Goal: Information Seeking & Learning: Understand process/instructions

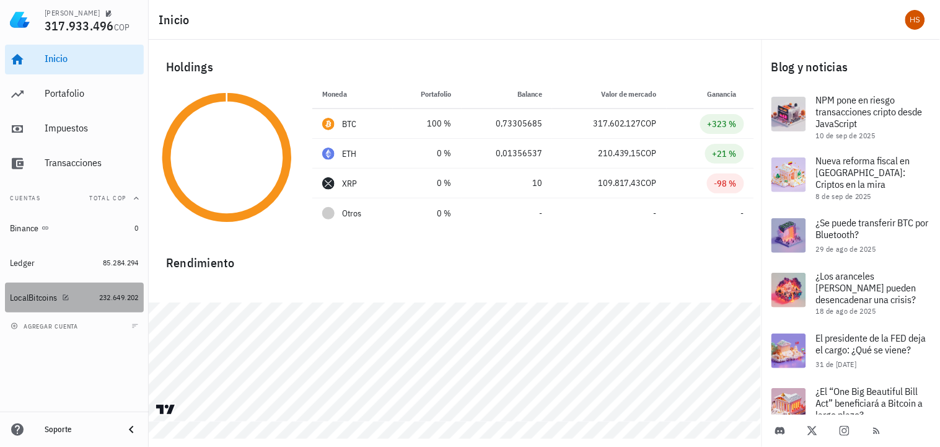
click at [20, 295] on div "LocalBitcoins" at bounding box center [33, 297] width 47 height 11
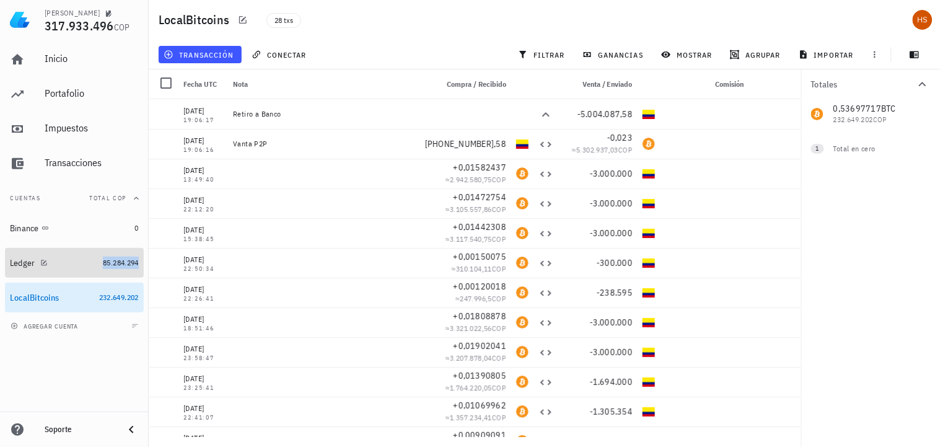
click at [115, 261] on span "85.284.294" at bounding box center [121, 262] width 36 height 9
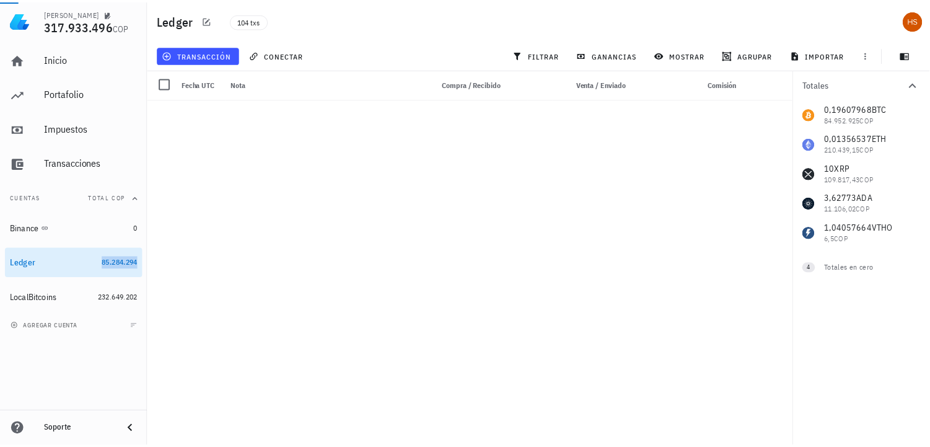
scroll to position [2754, 0]
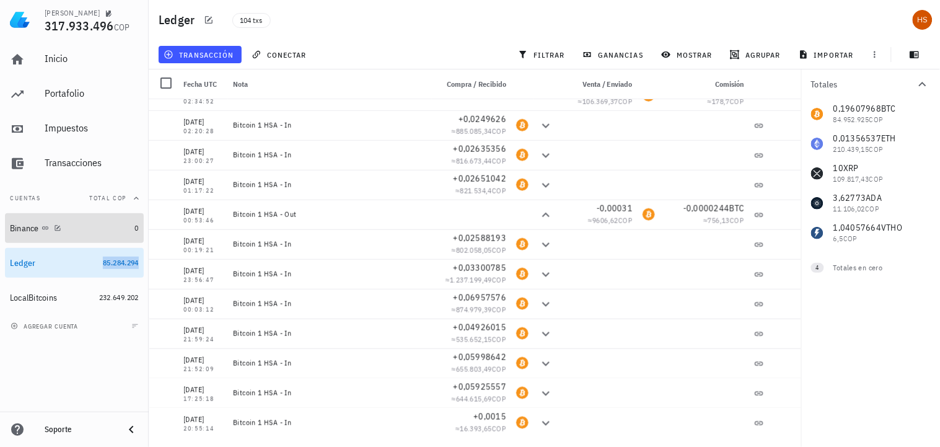
click at [28, 224] on div "Binance" at bounding box center [24, 228] width 29 height 11
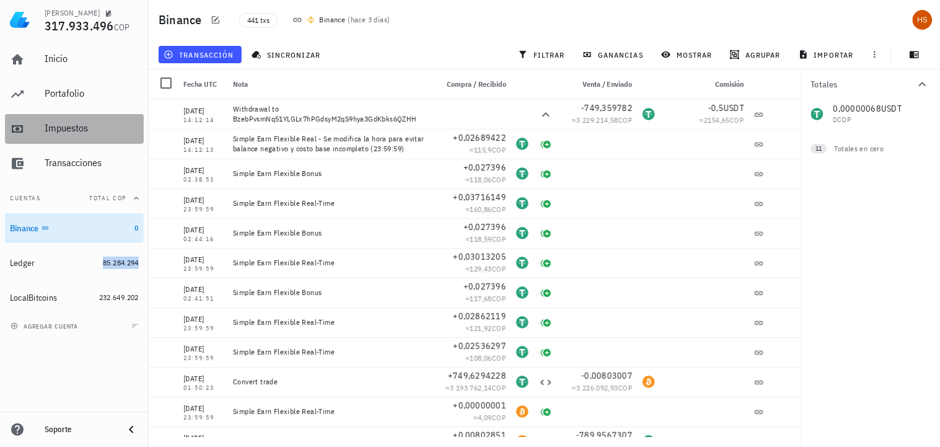
click at [66, 124] on div "Impuestos" at bounding box center [92, 128] width 94 height 12
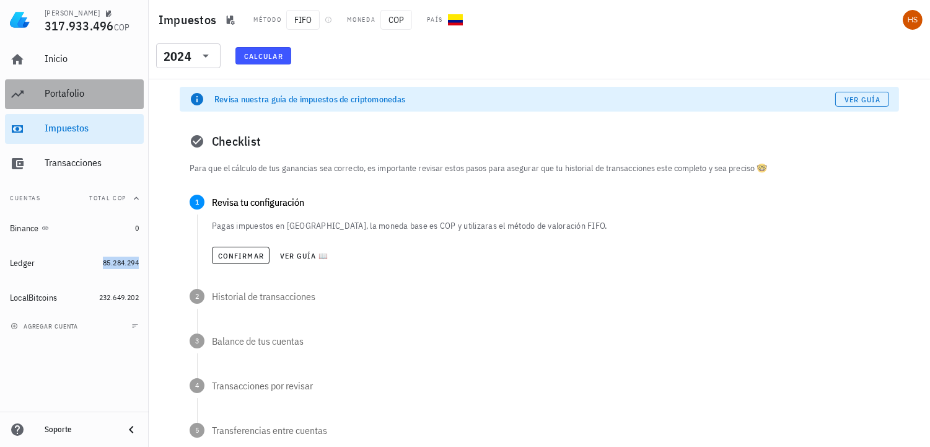
click at [72, 88] on div "Portafolio" at bounding box center [92, 93] width 94 height 12
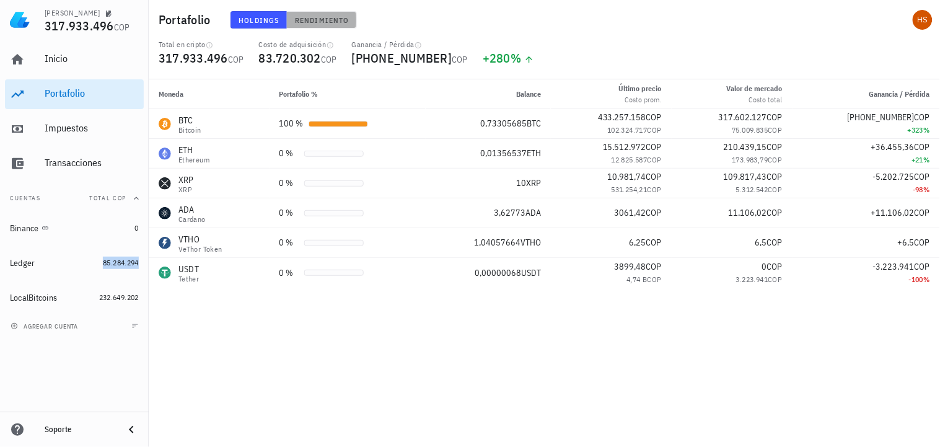
click at [323, 17] on span "Rendimiento" at bounding box center [321, 19] width 55 height 9
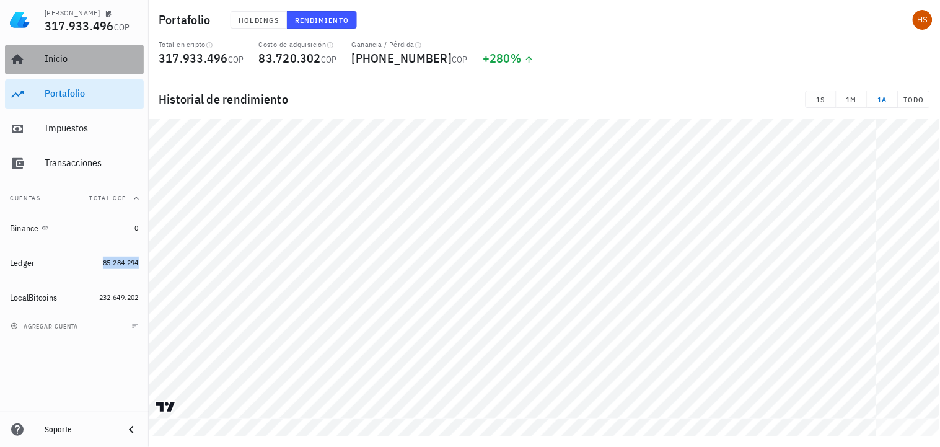
click at [59, 59] on div "Inicio" at bounding box center [92, 59] width 94 height 12
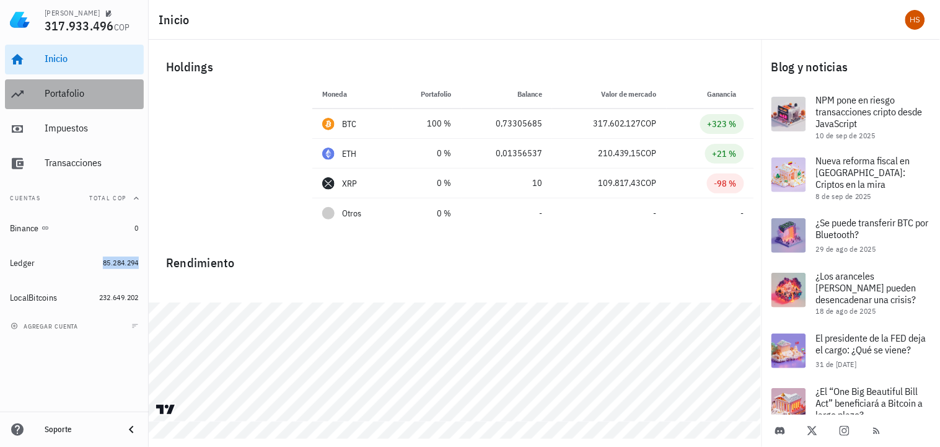
click at [73, 94] on div "Portafolio" at bounding box center [92, 93] width 94 height 12
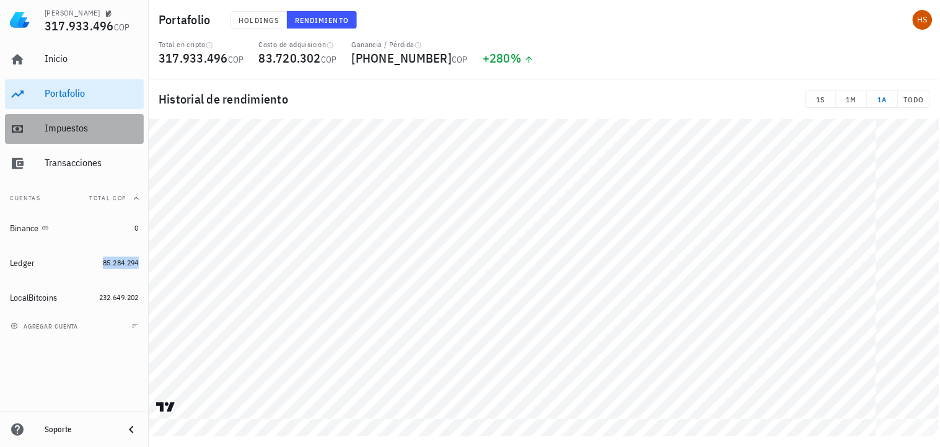
click at [75, 138] on div "Impuestos" at bounding box center [92, 129] width 94 height 28
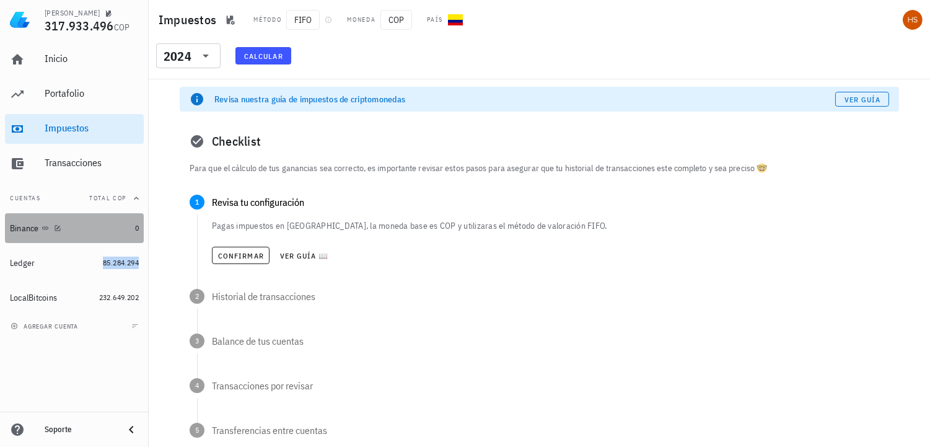
click at [43, 222] on div "Binance" at bounding box center [70, 228] width 120 height 12
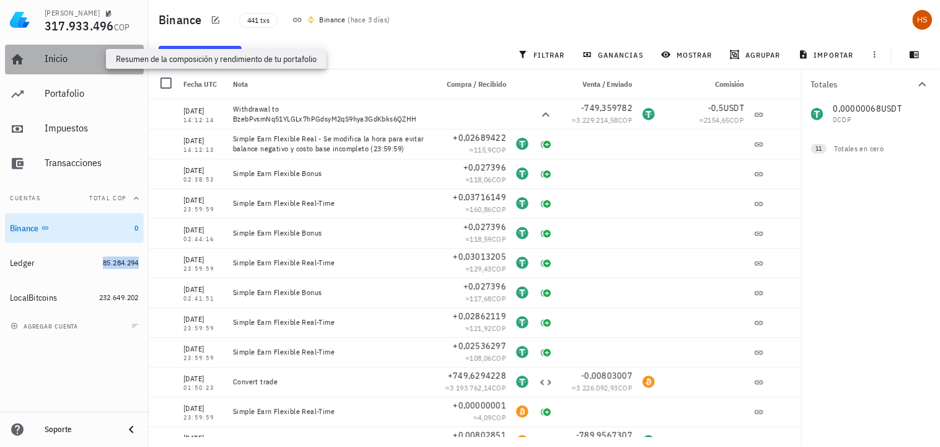
click at [63, 61] on div "Inicio" at bounding box center [92, 59] width 94 height 12
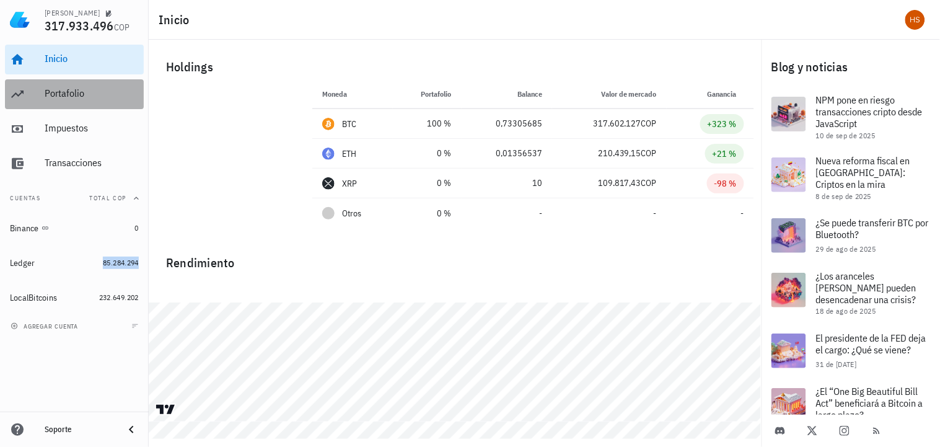
click at [77, 92] on div "Portafolio" at bounding box center [92, 93] width 94 height 12
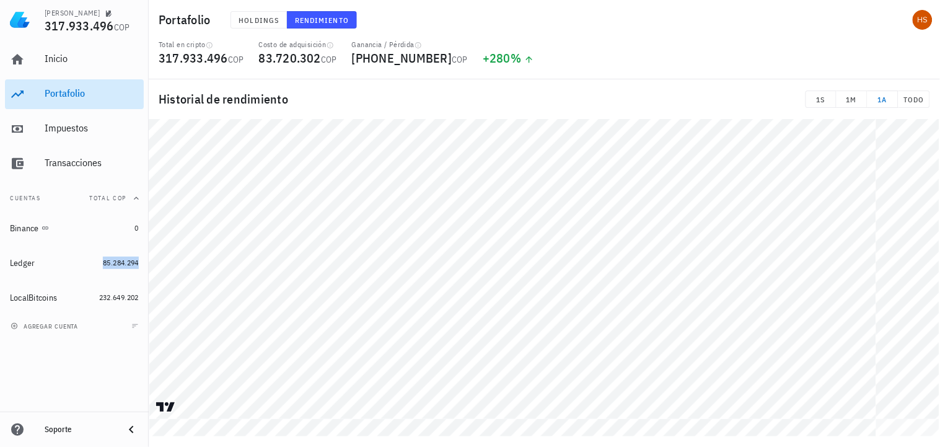
click at [76, 98] on div "Portafolio" at bounding box center [92, 93] width 94 height 12
click at [84, 134] on div "Impuestos" at bounding box center [92, 129] width 94 height 28
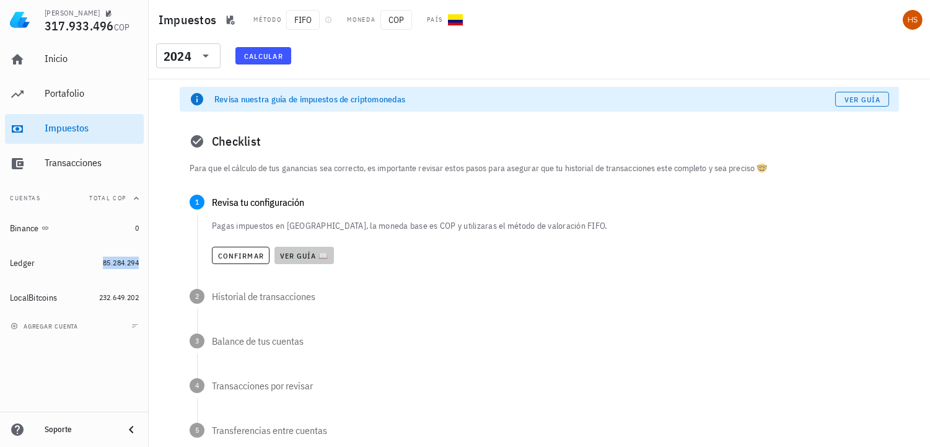
click at [305, 251] on span "Ver guía 📖" at bounding box center [304, 255] width 50 height 9
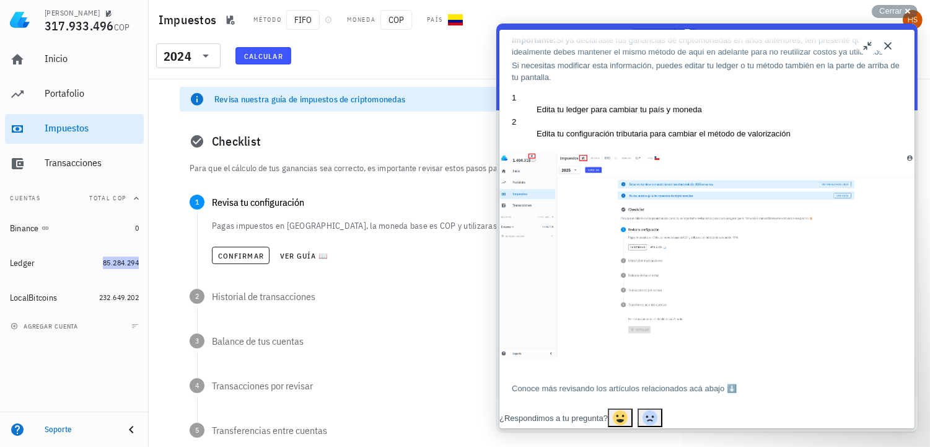
scroll to position [403, 0]
click at [385, 145] on div "Checklist" at bounding box center [539, 141] width 719 height 40
click at [890, 43] on button "Close" at bounding box center [887, 46] width 20 height 20
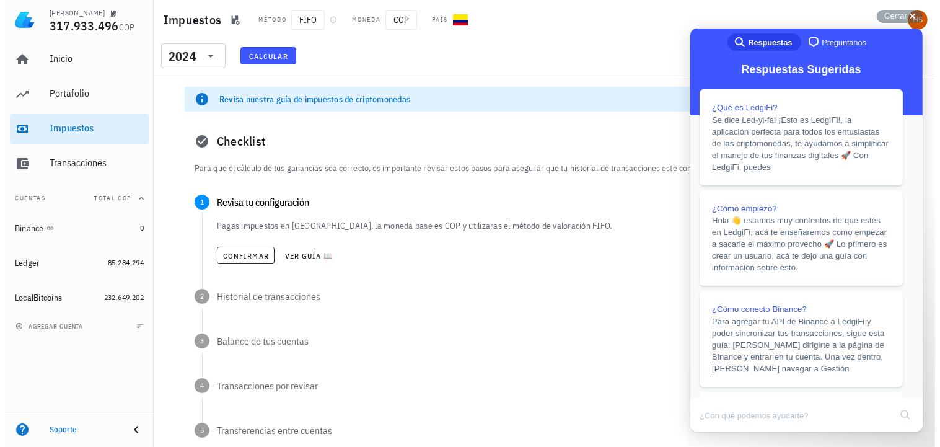
scroll to position [346, 0]
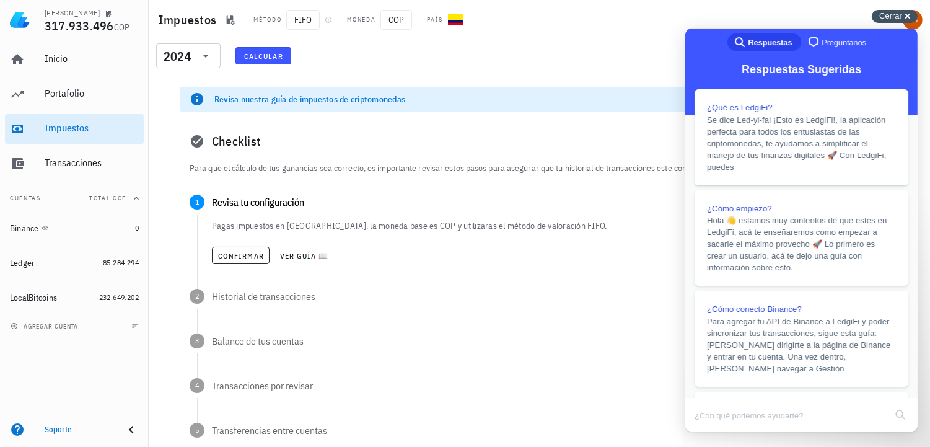
click at [910, 15] on div "Cerrar cross-small" at bounding box center [894, 16] width 46 height 13
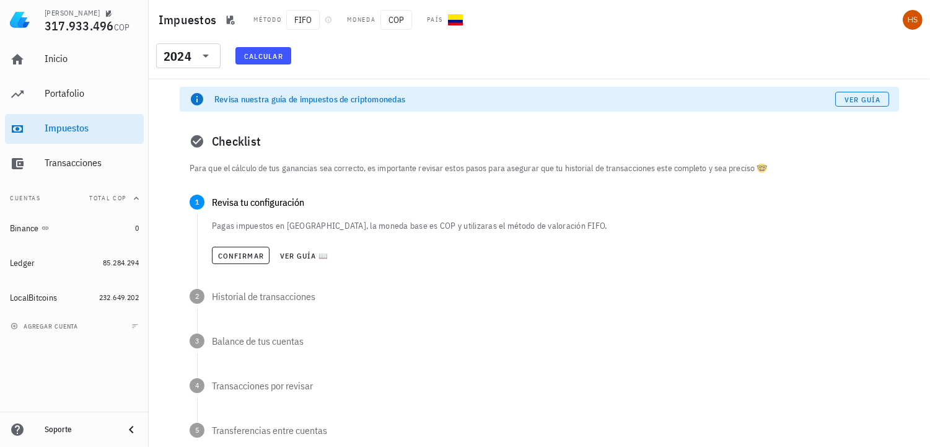
drag, startPoint x: 569, startPoint y: 224, endPoint x: 418, endPoint y: 230, distance: 150.6
click at [418, 230] on p "Pagas impuestos en [GEOGRAPHIC_DATA], la moneda base es COP y utilizaras el mét…" at bounding box center [550, 225] width 677 height 12
copy p "utilizaras el método de valoración FIFO."
click at [308, 251] on span "Ver guía 📖" at bounding box center [304, 255] width 50 height 9
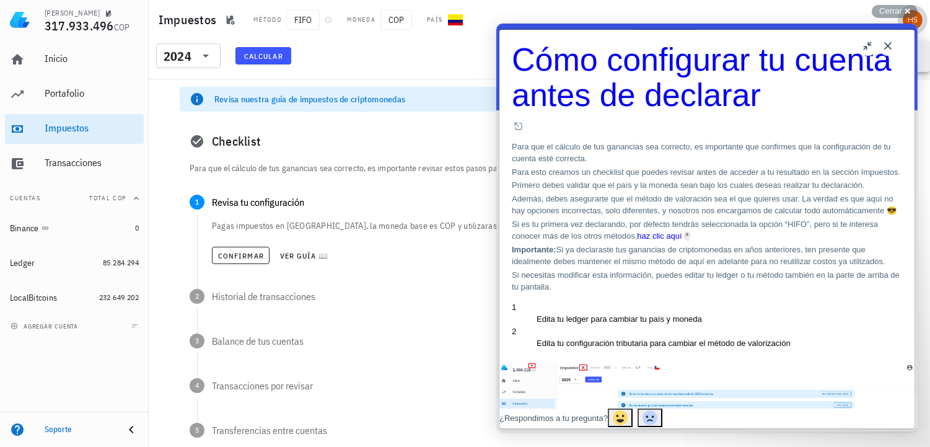
click at [914, 19] on div "avatar" at bounding box center [912, 20] width 20 height 20
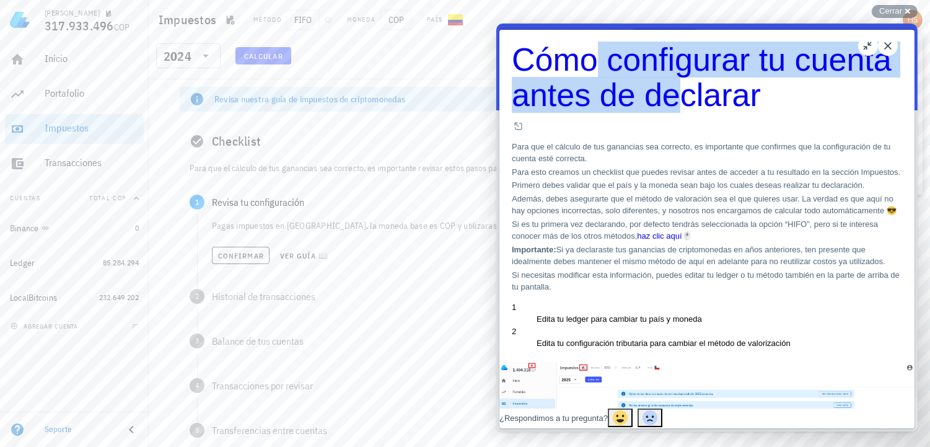
drag, startPoint x: 810, startPoint y: 30, endPoint x: 562, endPoint y: 37, distance: 247.2
click at [562, 37] on div "Cómo configurar tu cuenta antes de declarar Cómo configurar tu cuenta antes de …" at bounding box center [706, 219] width 415 height 378
click at [868, 44] on button "u" at bounding box center [867, 46] width 20 height 20
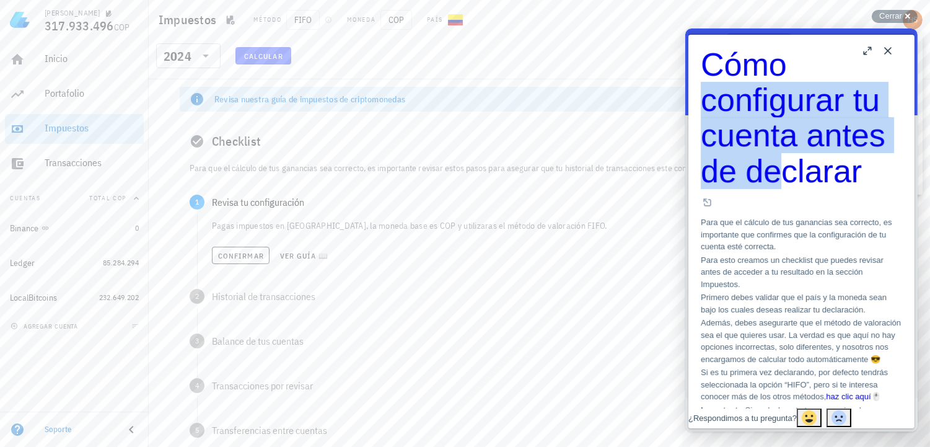
click at [881, 48] on button "Close" at bounding box center [887, 51] width 20 height 20
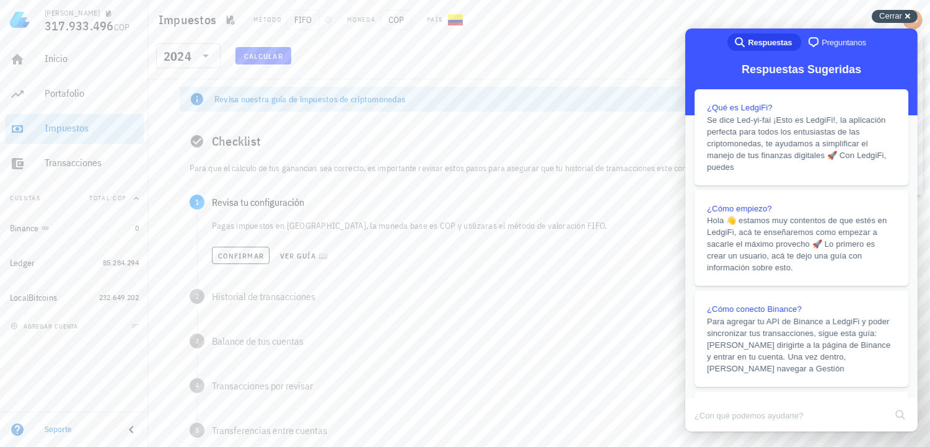
click at [896, 17] on span "Cerrar" at bounding box center [890, 15] width 23 height 9
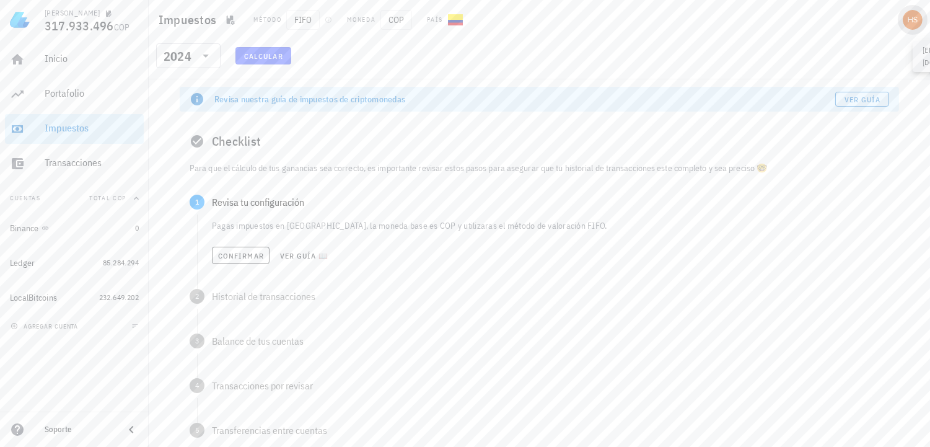
click at [912, 22] on div "avatar" at bounding box center [912, 20] width 20 height 20
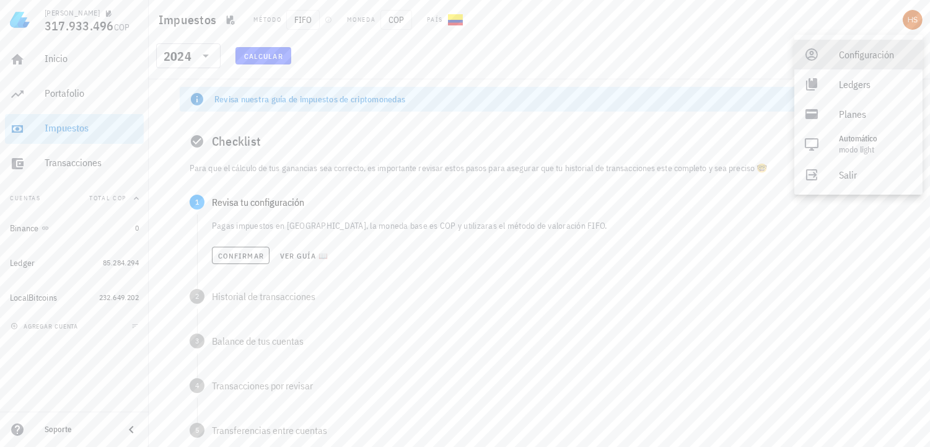
click at [870, 50] on div "Configuración" at bounding box center [876, 54] width 74 height 25
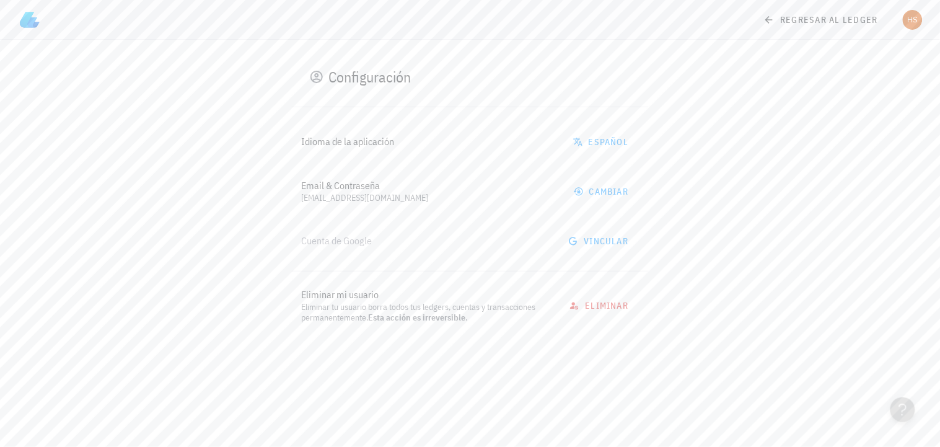
click at [383, 77] on div "Configuración" at bounding box center [370, 77] width 82 height 20
click at [769, 22] on icon at bounding box center [768, 19] width 7 height 7
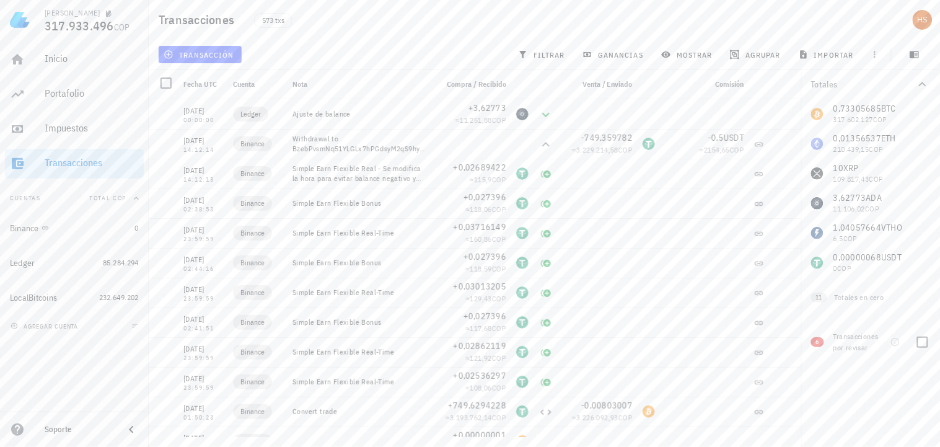
click at [819, 343] on span "6" at bounding box center [817, 342] width 3 height 10
click at [819, 343] on span "6" at bounding box center [817, 342] width 13 height 10
click at [884, 344] on div "Transacciones por revisar" at bounding box center [859, 342] width 52 height 22
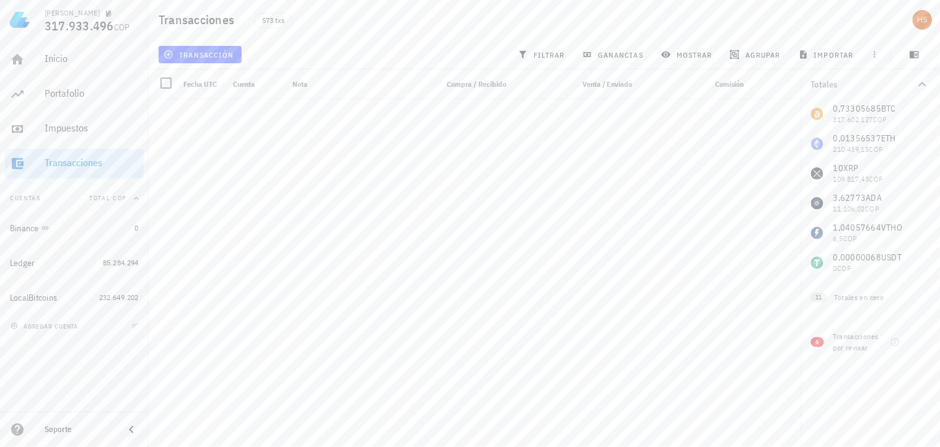
scroll to position [3647, 0]
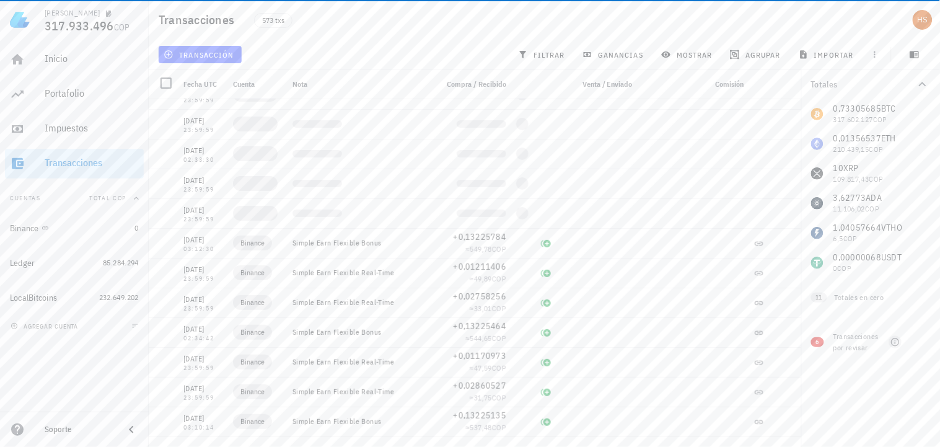
click at [894, 341] on icon "button" at bounding box center [895, 342] width 10 height 10
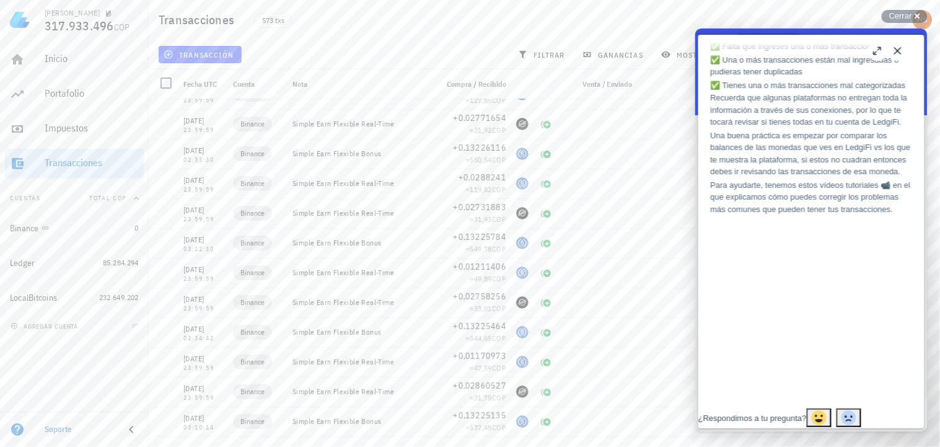
scroll to position [619, 0]
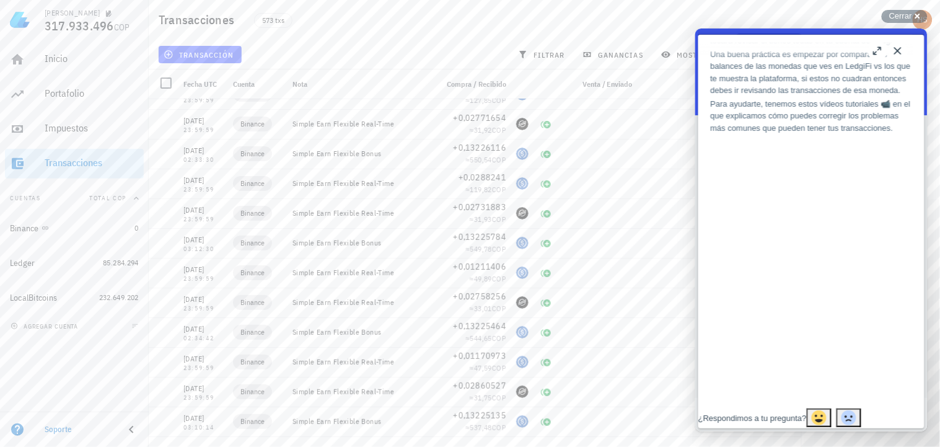
click at [903, 47] on button "Close" at bounding box center [897, 50] width 20 height 20
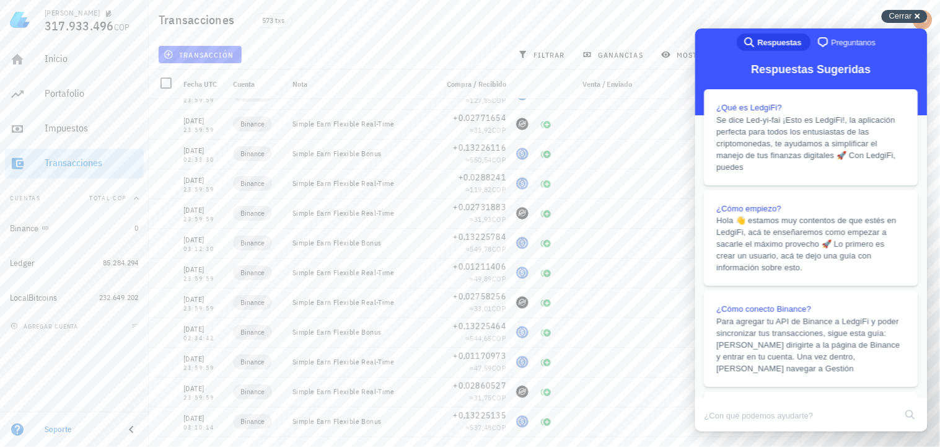
click at [908, 11] on span "Cerrar" at bounding box center [900, 15] width 23 height 9
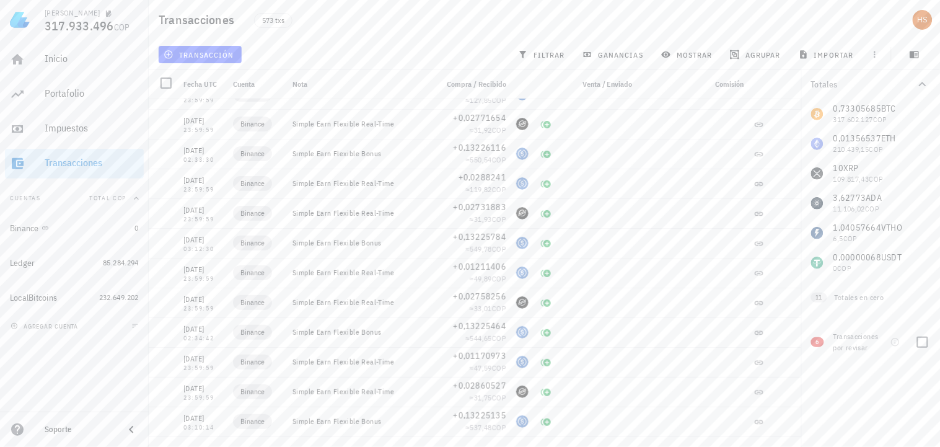
click at [819, 342] on span "6" at bounding box center [817, 342] width 3 height 10
click at [535, 51] on span "filtrar" at bounding box center [542, 55] width 45 height 10
click at [923, 364] on div at bounding box center [922, 359] width 21 height 21
checkbox input "true"
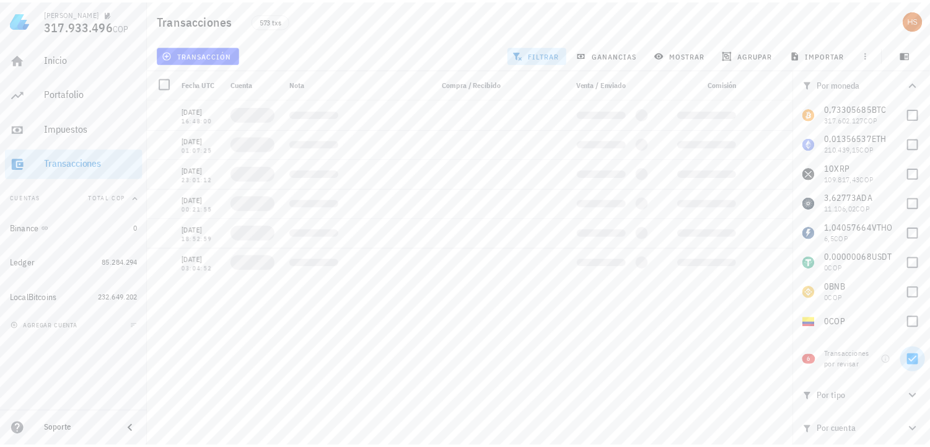
scroll to position [0, 0]
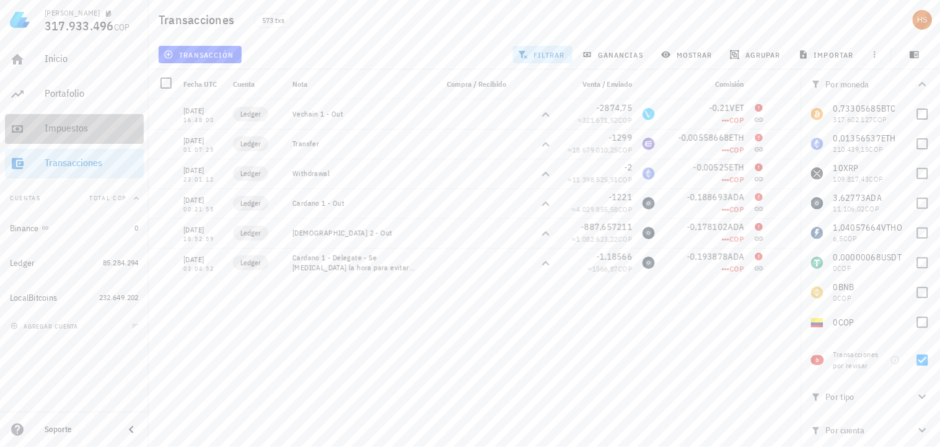
click at [79, 133] on div "Impuestos" at bounding box center [92, 128] width 94 height 12
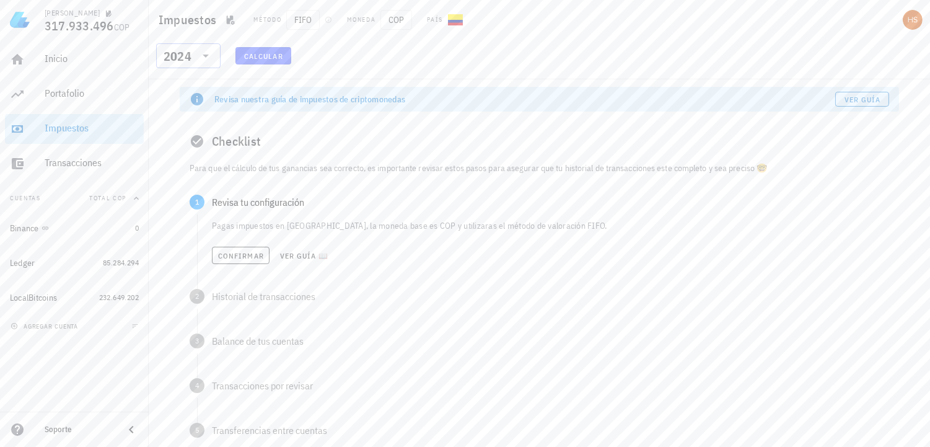
click at [209, 59] on icon at bounding box center [205, 55] width 15 height 15
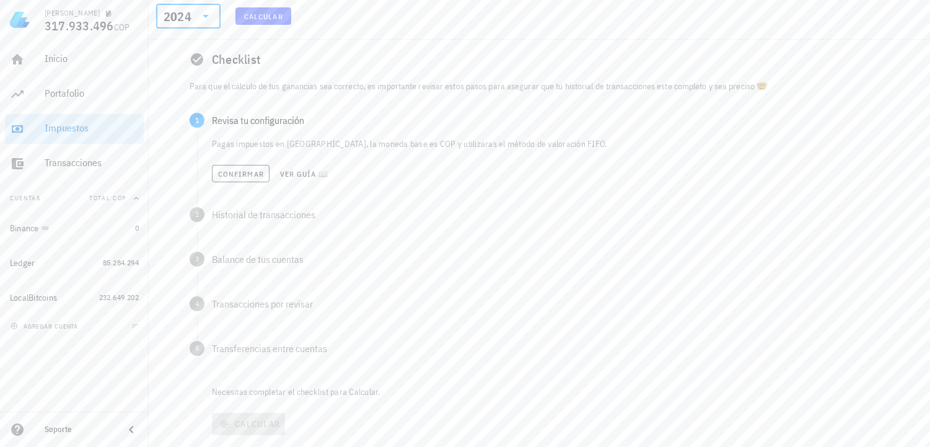
scroll to position [112, 0]
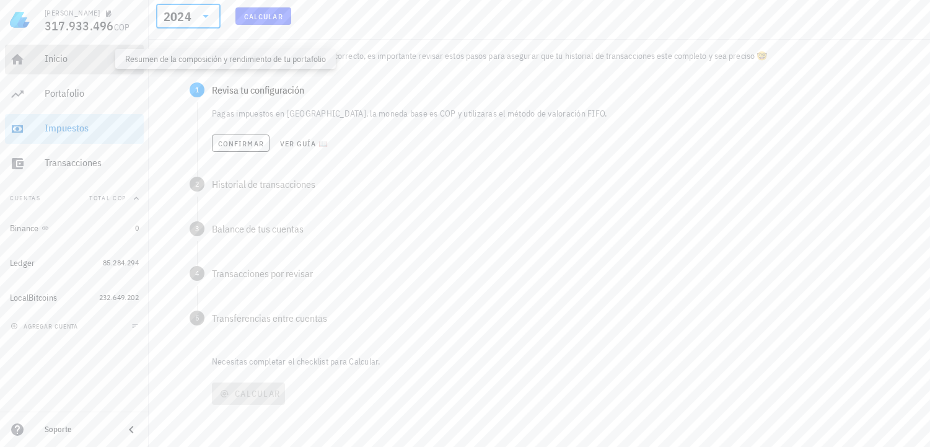
click at [58, 55] on div "Inicio" at bounding box center [92, 59] width 94 height 12
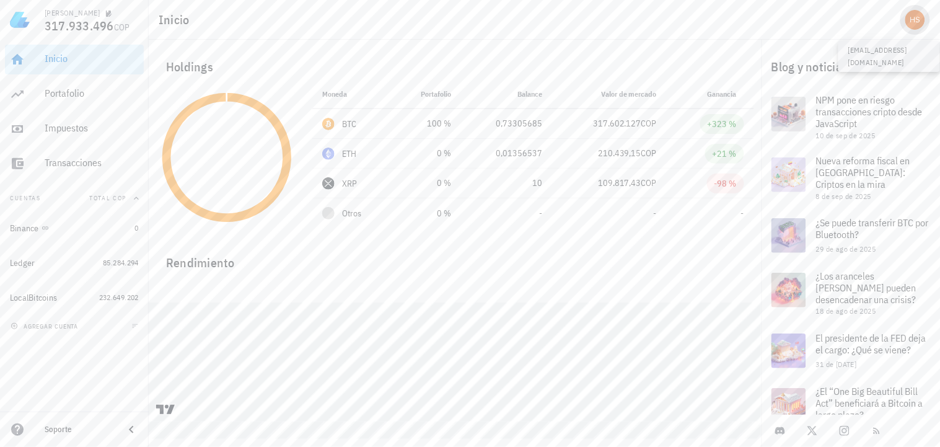
click at [913, 20] on div "avatar" at bounding box center [915, 20] width 20 height 20
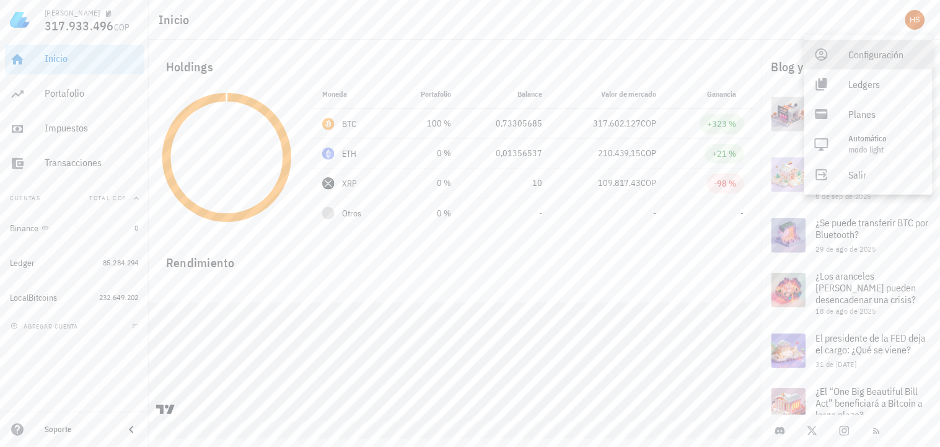
click at [880, 56] on div "Configuración" at bounding box center [886, 54] width 74 height 25
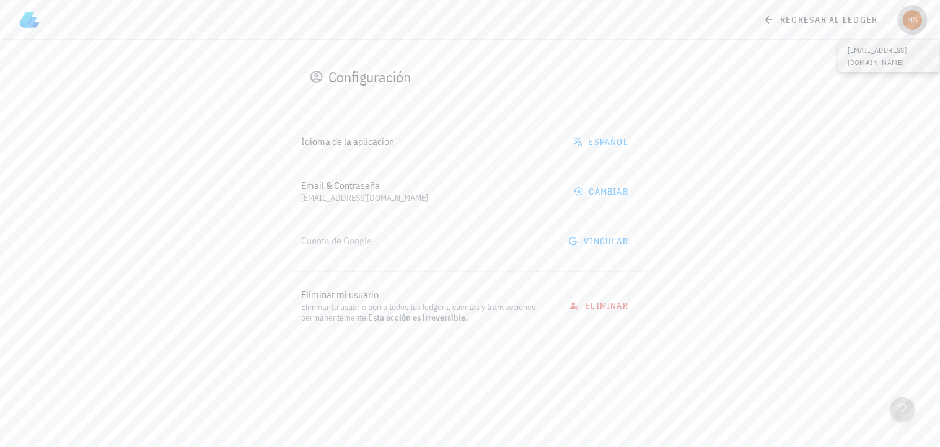
click at [914, 21] on div "avatar" at bounding box center [912, 20] width 20 height 20
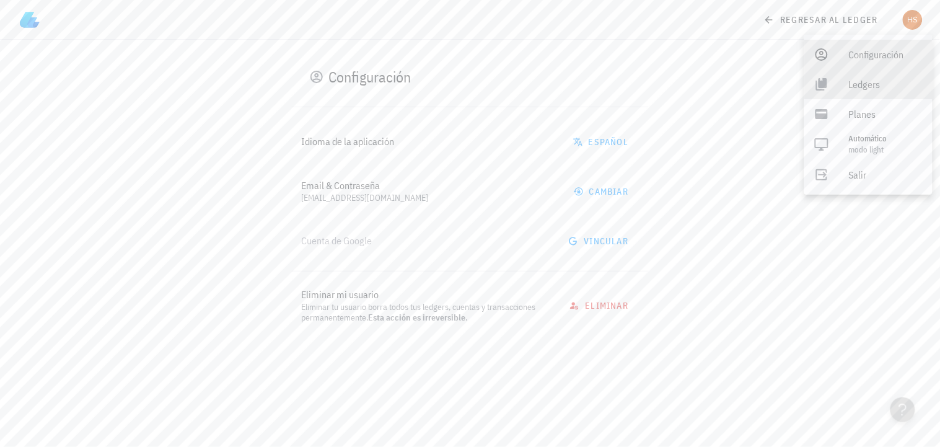
click at [864, 82] on div "Ledgers" at bounding box center [886, 84] width 74 height 25
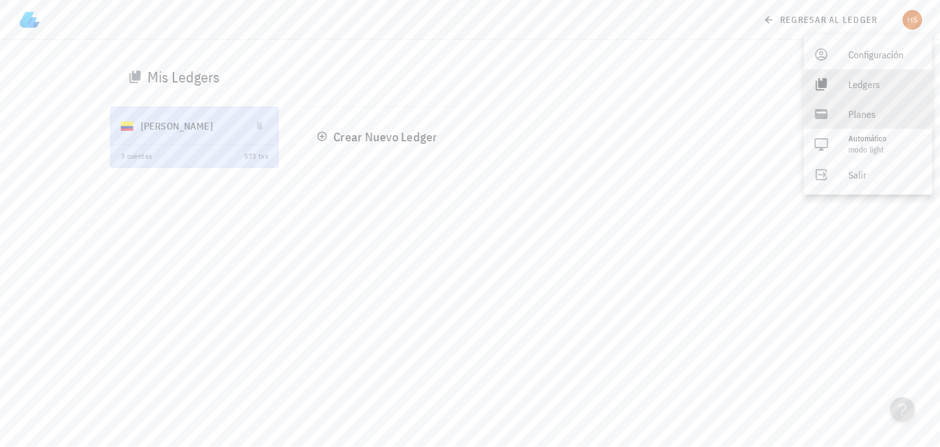
click at [873, 113] on div "Planes" at bounding box center [886, 114] width 74 height 25
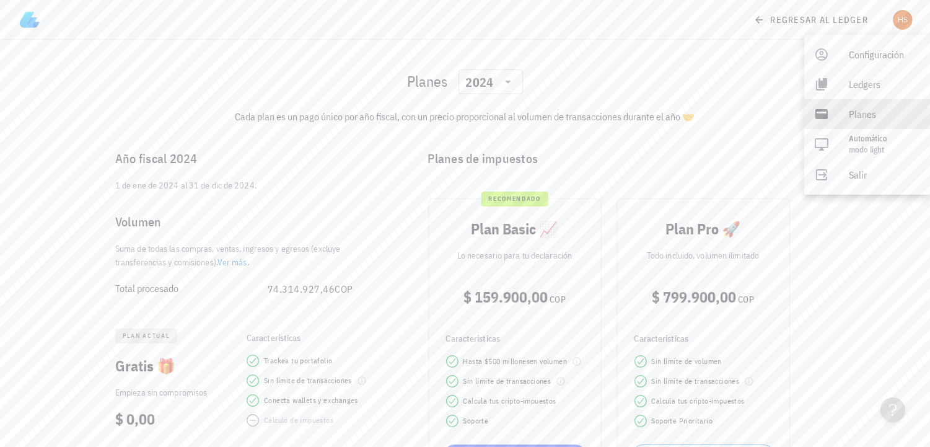
click at [603, 58] on section "Planes ​ 2024 Cada plan es un pago único por año fiscal, con un precio proporci…" at bounding box center [465, 270] width 734 height 460
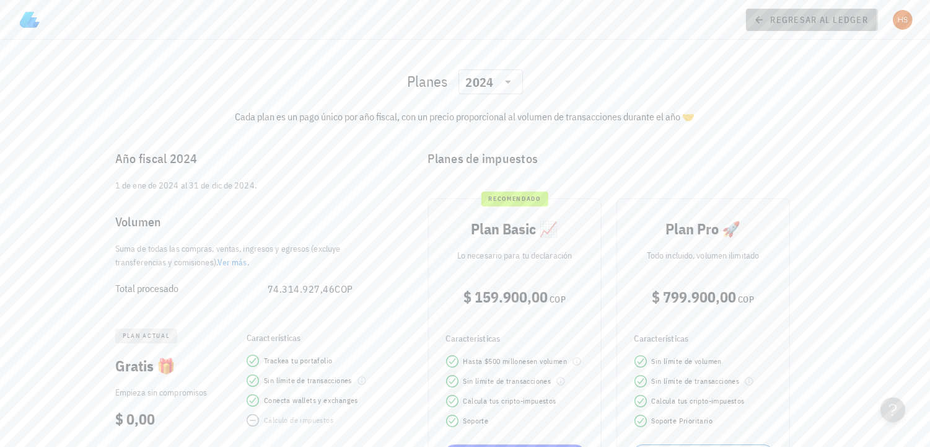
click at [757, 15] on icon at bounding box center [758, 19] width 11 height 15
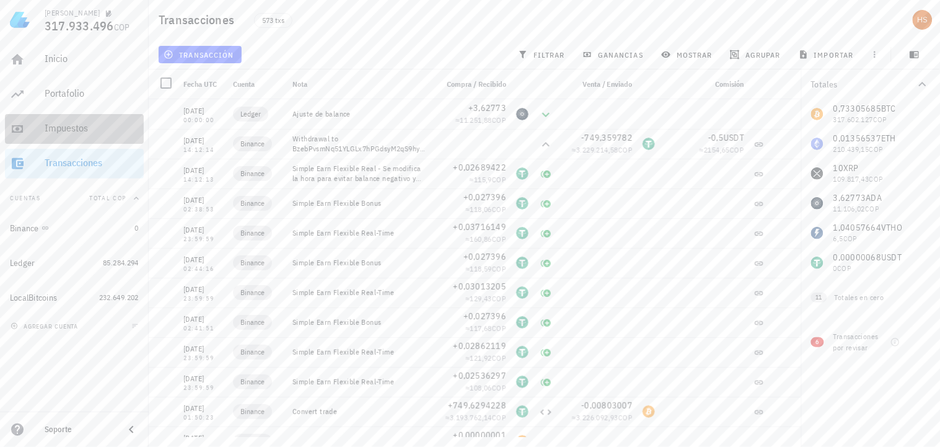
click at [57, 120] on div "Impuestos" at bounding box center [92, 129] width 94 height 28
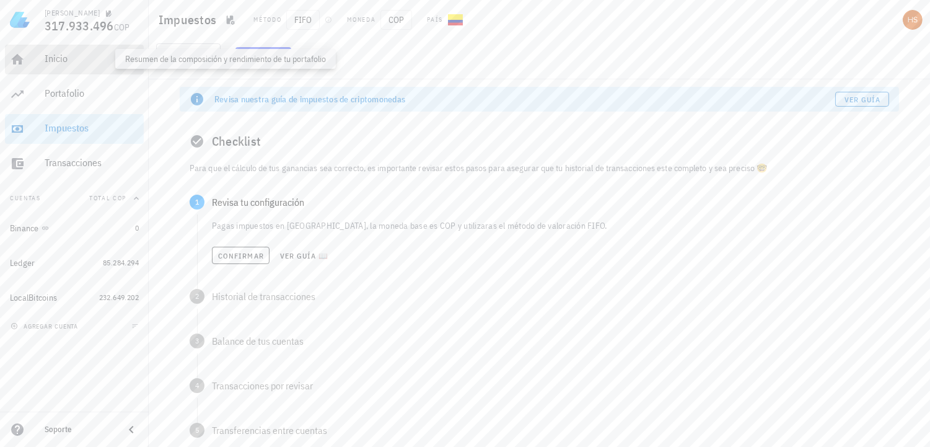
click at [71, 57] on div "Inicio" at bounding box center [92, 59] width 94 height 12
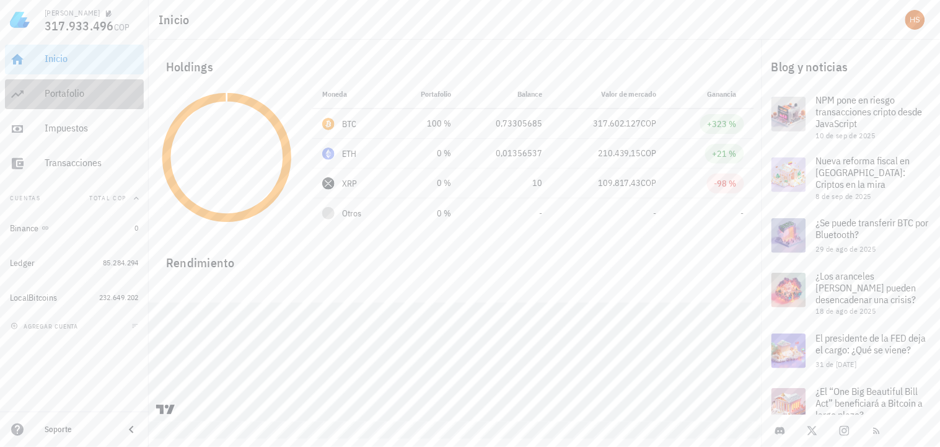
click at [79, 98] on div "Portafolio" at bounding box center [92, 93] width 94 height 12
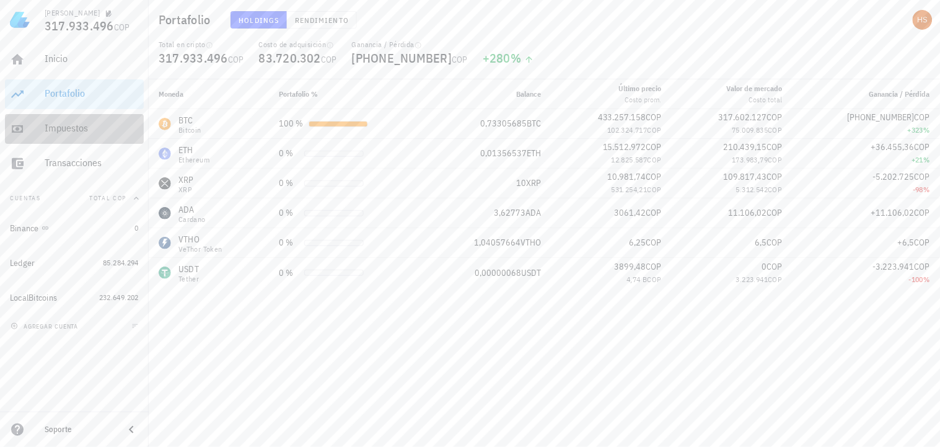
click at [76, 134] on div "Impuestos" at bounding box center [92, 129] width 94 height 28
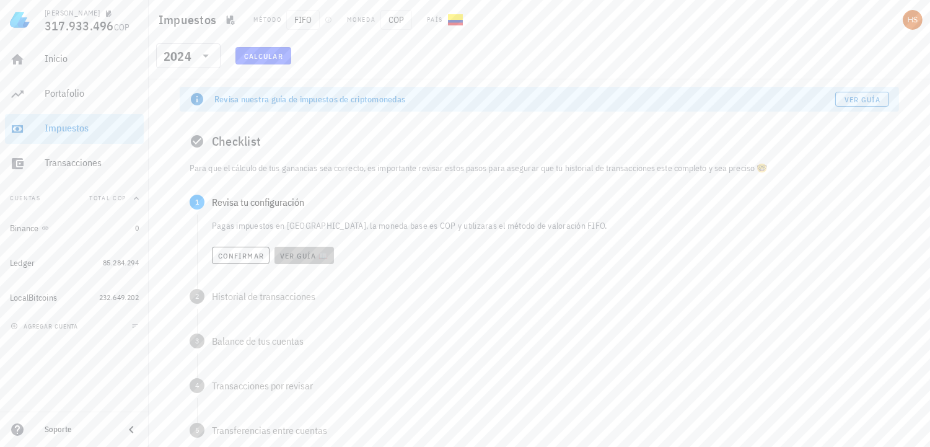
click at [317, 251] on span "Ver guía 📖" at bounding box center [304, 255] width 50 height 9
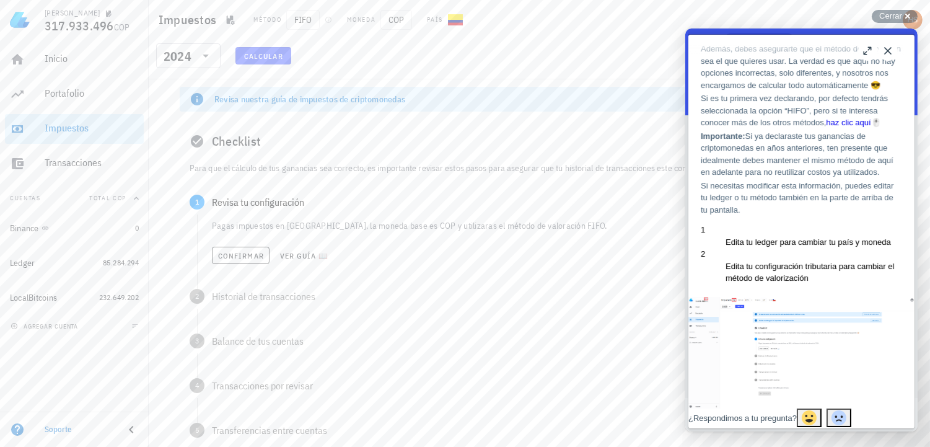
scroll to position [275, 0]
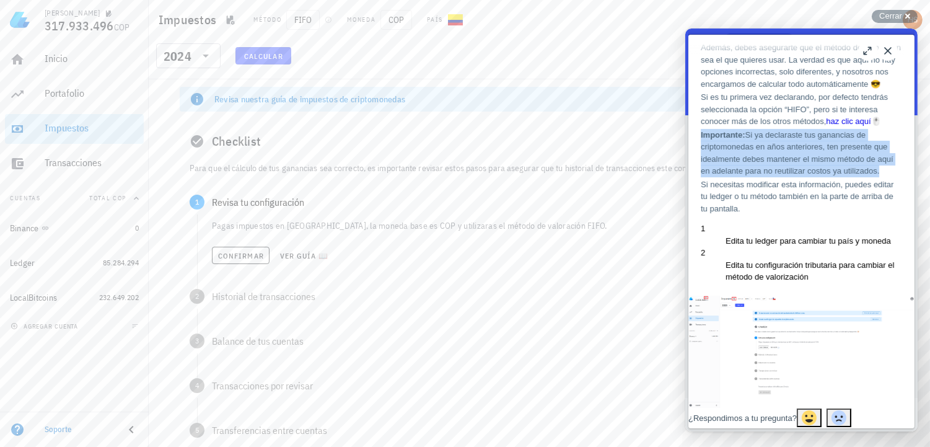
drag, startPoint x: 777, startPoint y: 250, endPoint x: 704, endPoint y: 178, distance: 102.5
click at [704, 178] on div "Cómo configurar tu cuenta antes de declarar Cómo configurar tu cuenta antes de …" at bounding box center [800, 114] width 201 height 684
copy p "Importante: Si ya declaraste tus ganancias de criptomonedas en años anteriores,…"
